Goal: Transaction & Acquisition: Purchase product/service

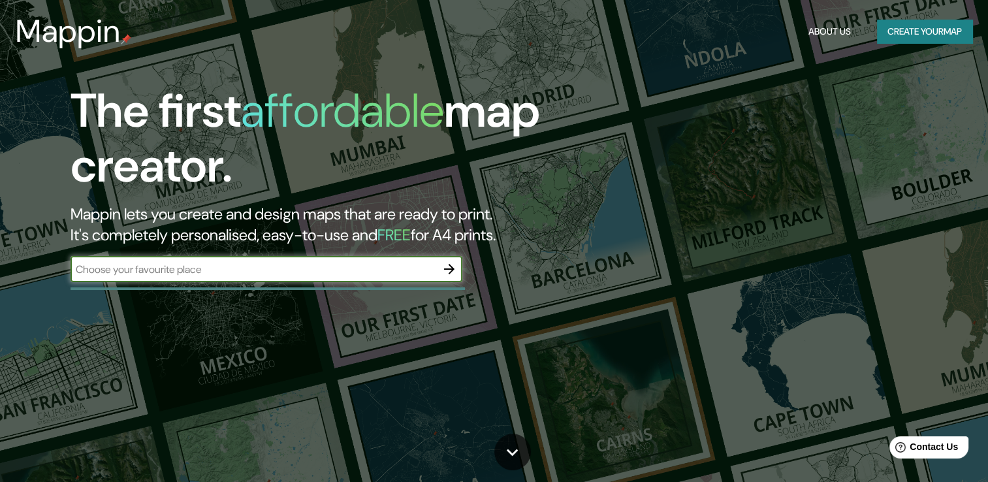
click at [405, 248] on div "The first affordable map creator. Mappin lets you create and design maps that a…" at bounding box center [317, 190] width 593 height 212
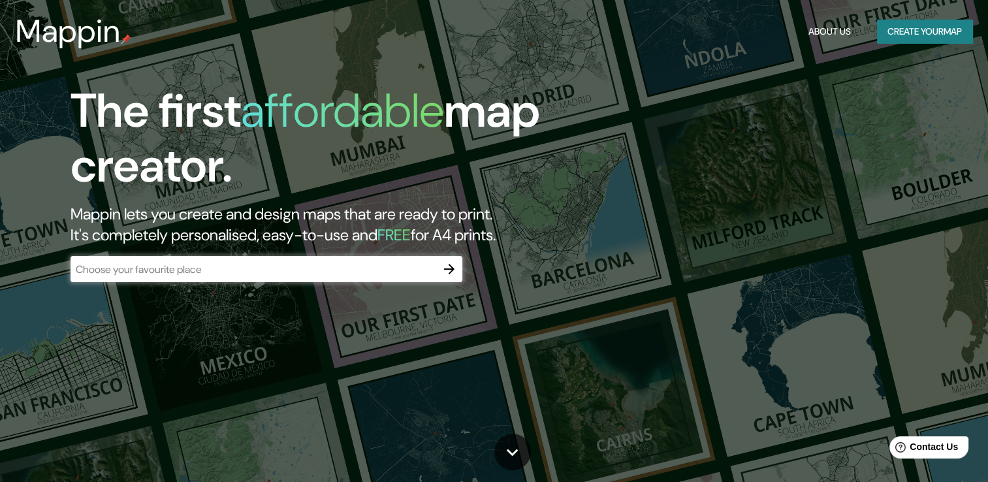
click at [454, 264] on icon "button" at bounding box center [449, 269] width 16 height 16
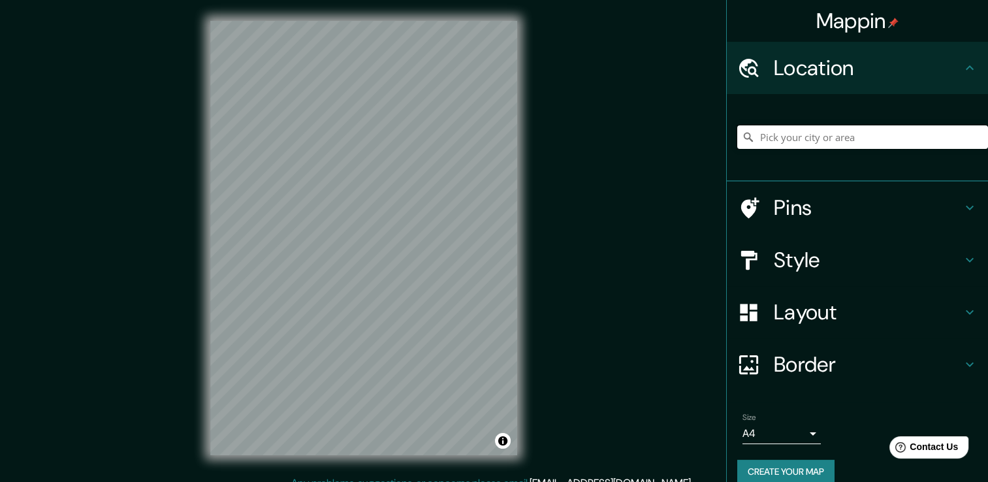
click at [795, 138] on input "Pick your city or area" at bounding box center [862, 137] width 251 height 24
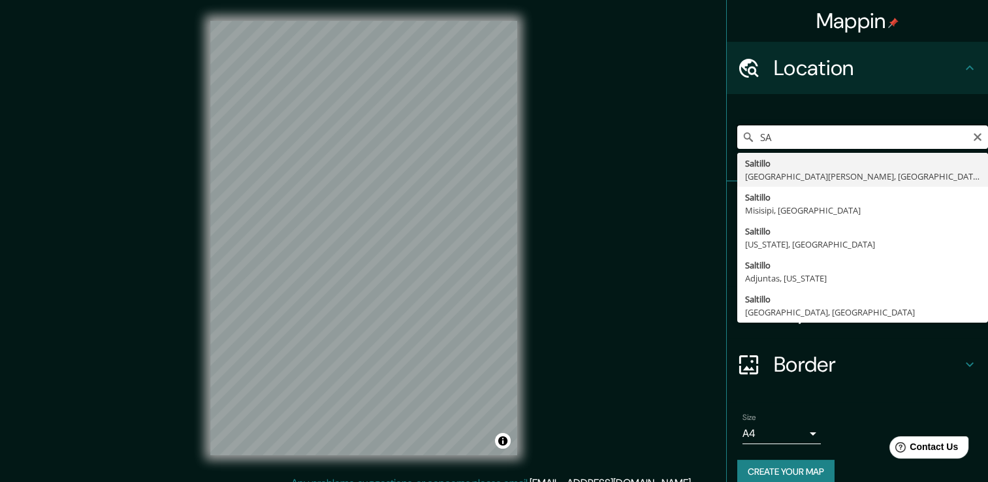
type input "S"
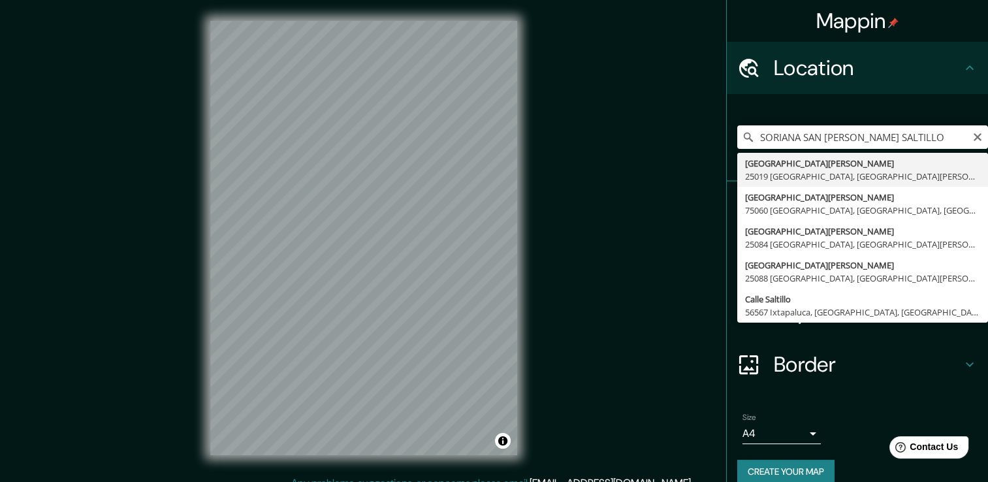
type input "[GEOGRAPHIC_DATA][PERSON_NAME], [GEOGRAPHIC_DATA][PERSON_NAME], [GEOGRAPHIC_DAT…"
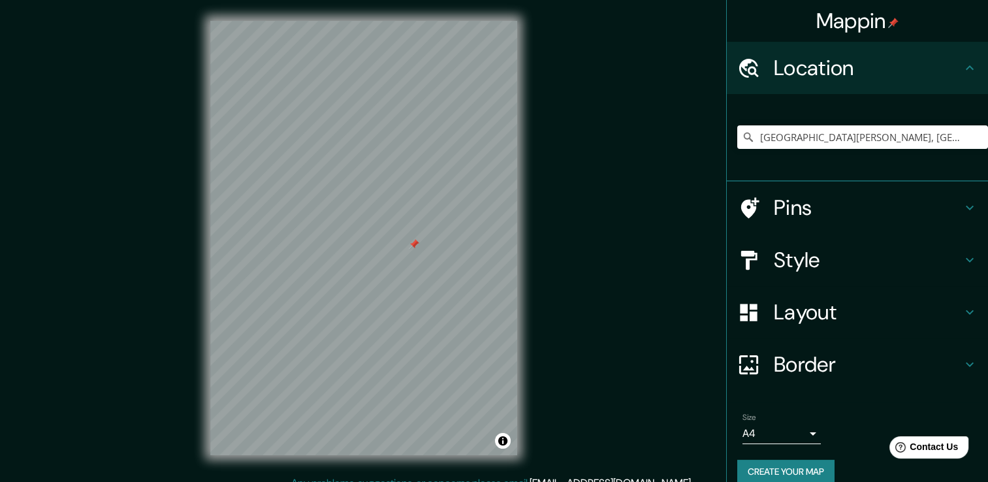
click at [820, 215] on h4 "Pins" at bounding box center [868, 208] width 188 height 26
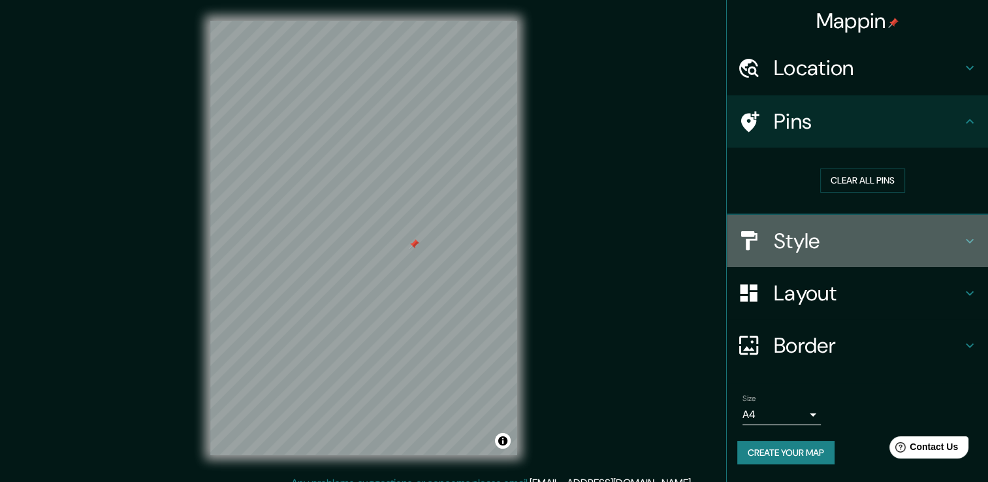
click at [860, 235] on h4 "Style" at bounding box center [868, 241] width 188 height 26
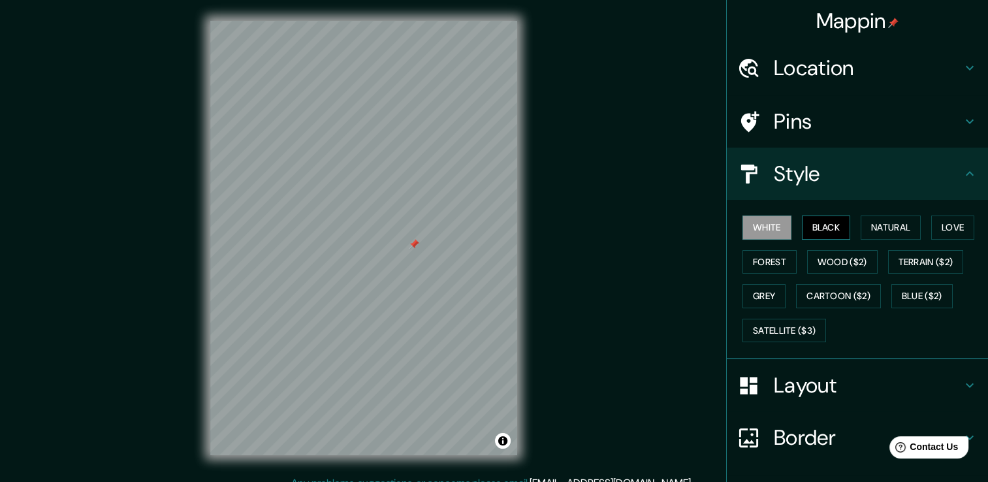
click at [833, 223] on button "Black" at bounding box center [826, 227] width 49 height 24
click at [894, 231] on button "Natural" at bounding box center [891, 227] width 60 height 24
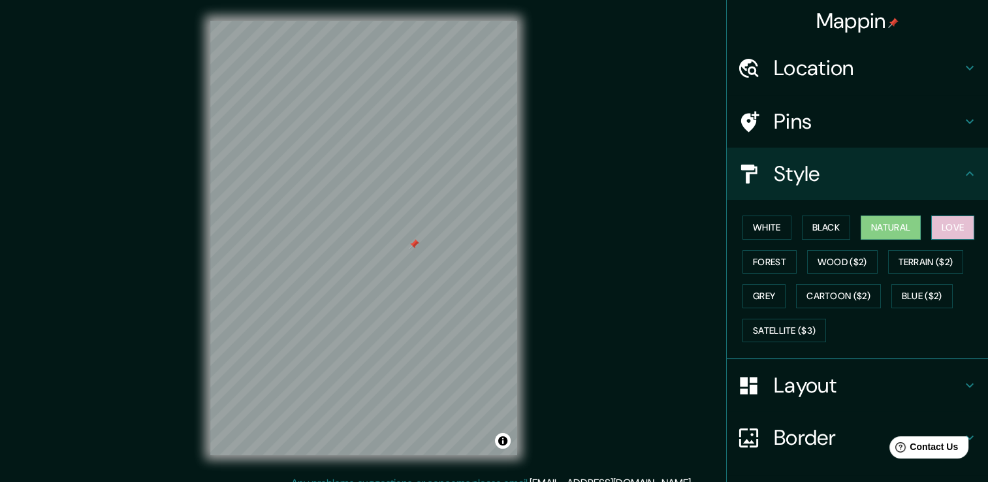
click at [933, 230] on button "Love" at bounding box center [952, 227] width 43 height 24
click at [770, 263] on button "Forest" at bounding box center [769, 262] width 54 height 24
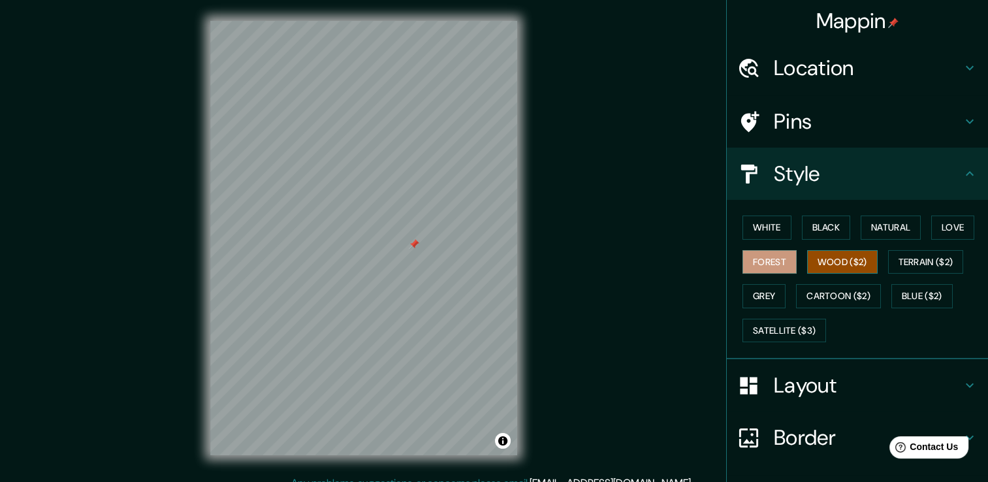
click at [833, 262] on button "Wood ($2)" at bounding box center [842, 262] width 71 height 24
click at [900, 262] on button "Terrain ($2)" at bounding box center [926, 262] width 76 height 24
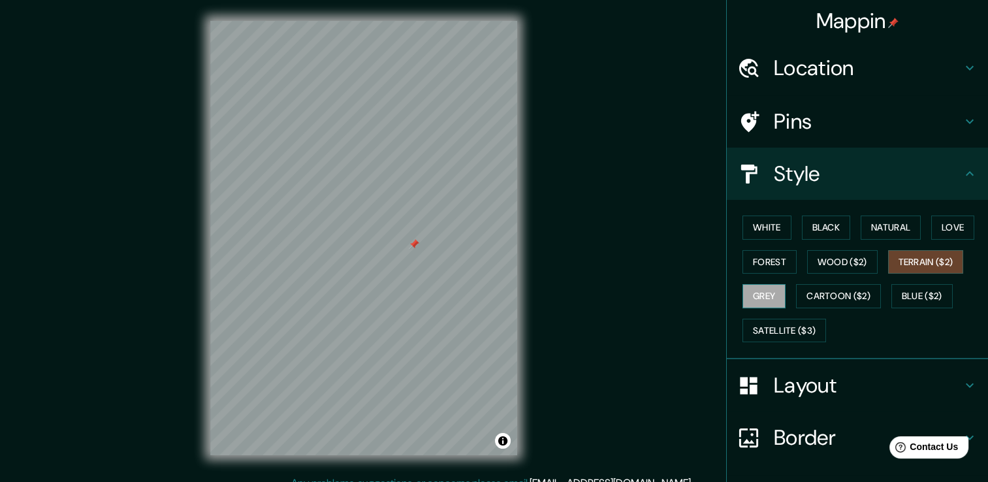
click at [774, 289] on button "Grey" at bounding box center [763, 296] width 43 height 24
click at [836, 268] on button "Wood ($2)" at bounding box center [842, 262] width 71 height 24
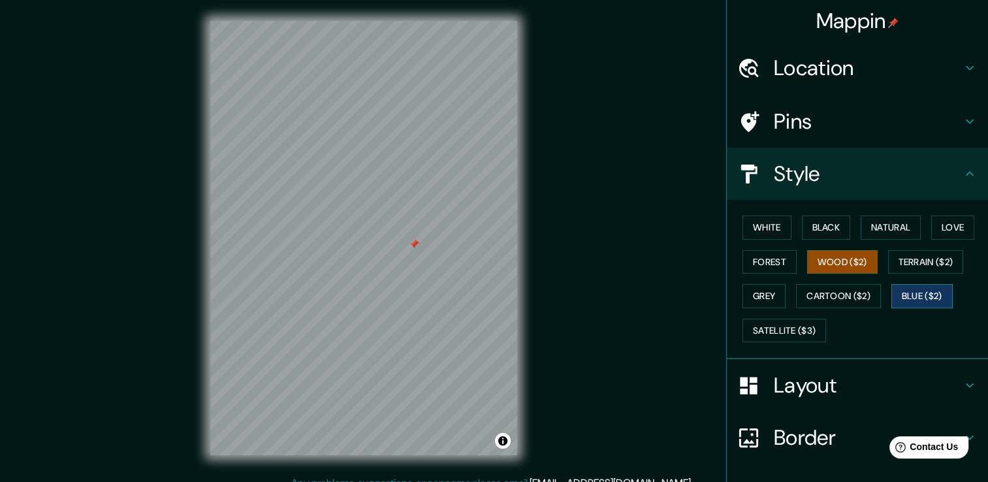
click at [922, 294] on button "Blue ($2)" at bounding box center [921, 296] width 61 height 24
